Goal: Transaction & Acquisition: Purchase product/service

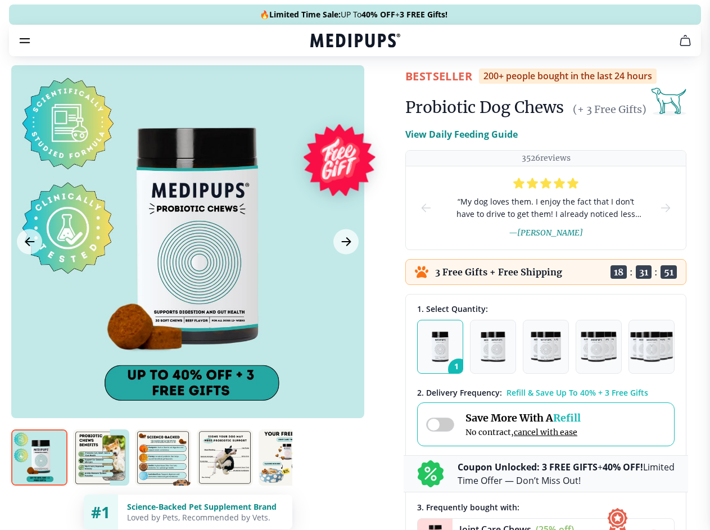
click at [323, 90] on span "Supplements" at bounding box center [351, 95] width 56 height 11
click at [380, 89] on icon "button" at bounding box center [386, 95] width 13 height 13
click at [678, 47] on icon "cart" at bounding box center [684, 40] width 13 height 13
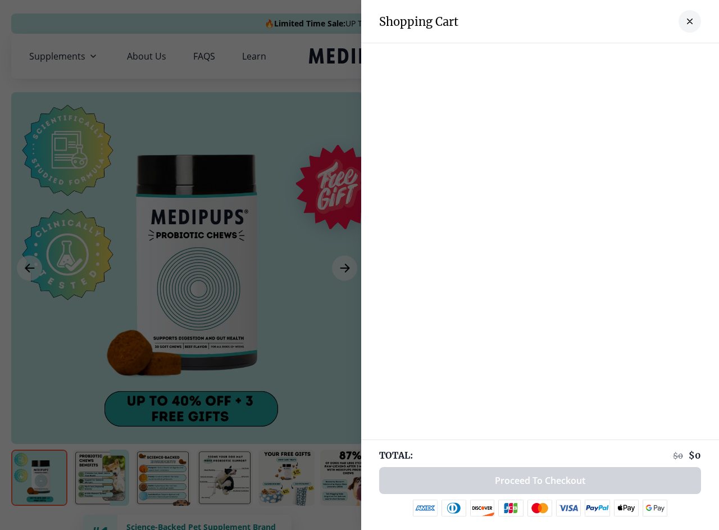
click at [546, 56] on div at bounding box center [540, 54] width 358 height 22
click at [634, 56] on div at bounding box center [540, 54] width 358 height 22
click at [672, 56] on div at bounding box center [540, 54] width 358 height 22
click at [187, 268] on div at bounding box center [359, 265] width 719 height 530
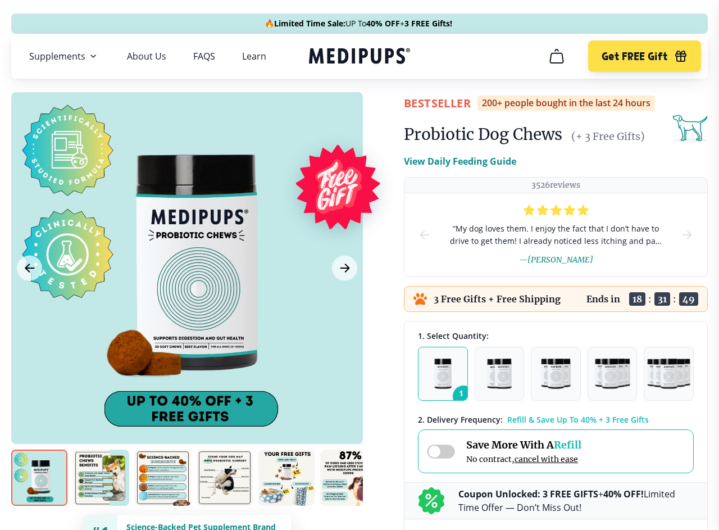
click at [29, 268] on icon "Previous Image" at bounding box center [29, 268] width 8 height 8
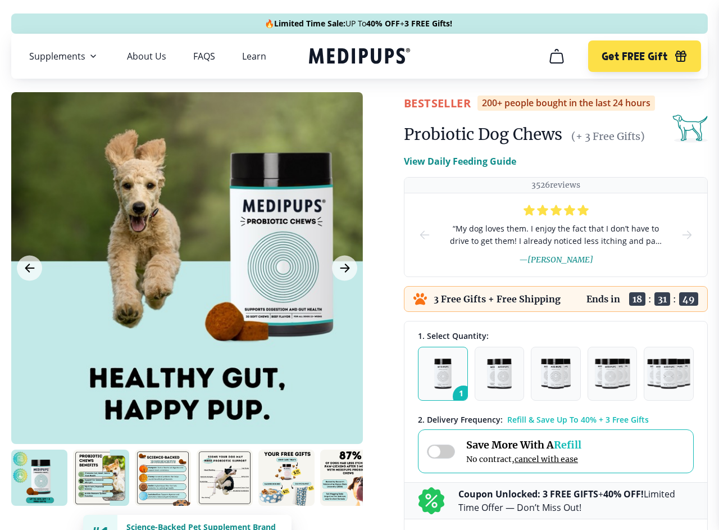
click at [344, 268] on icon "Next Image" at bounding box center [345, 268] width 8 height 8
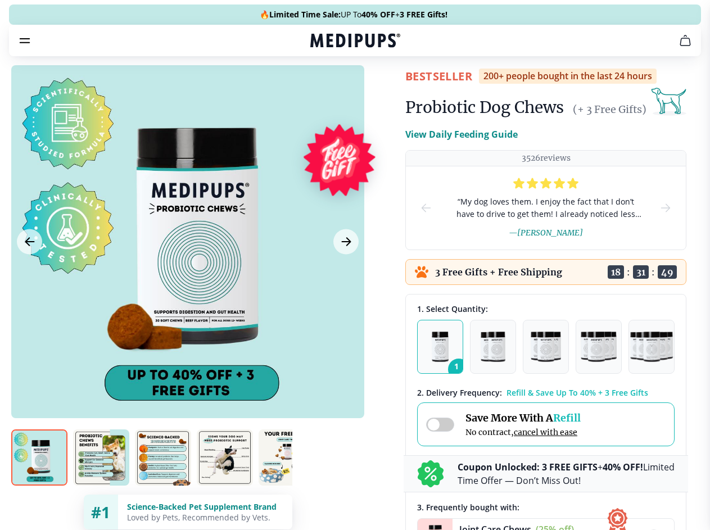
click at [39, 478] on img at bounding box center [39, 457] width 56 height 56
